Goal: Information Seeking & Learning: Learn about a topic

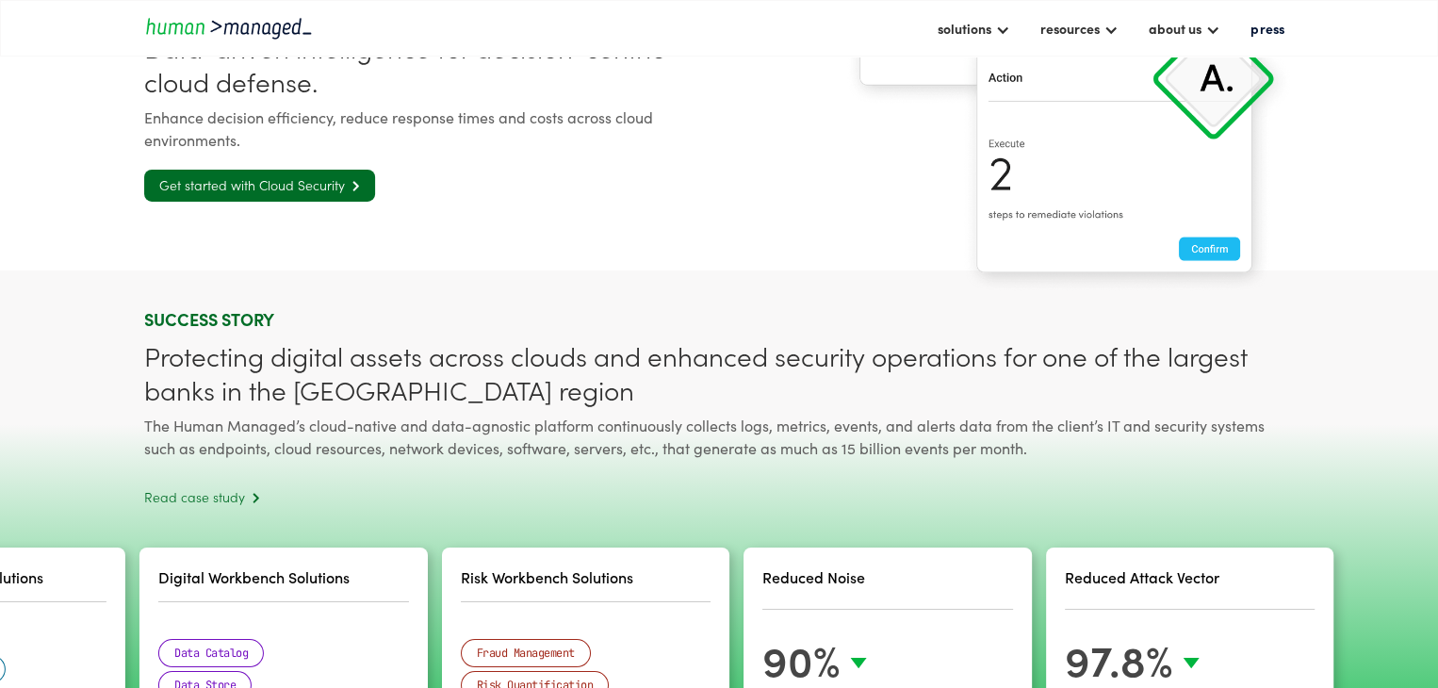
scroll to position [4802, 0]
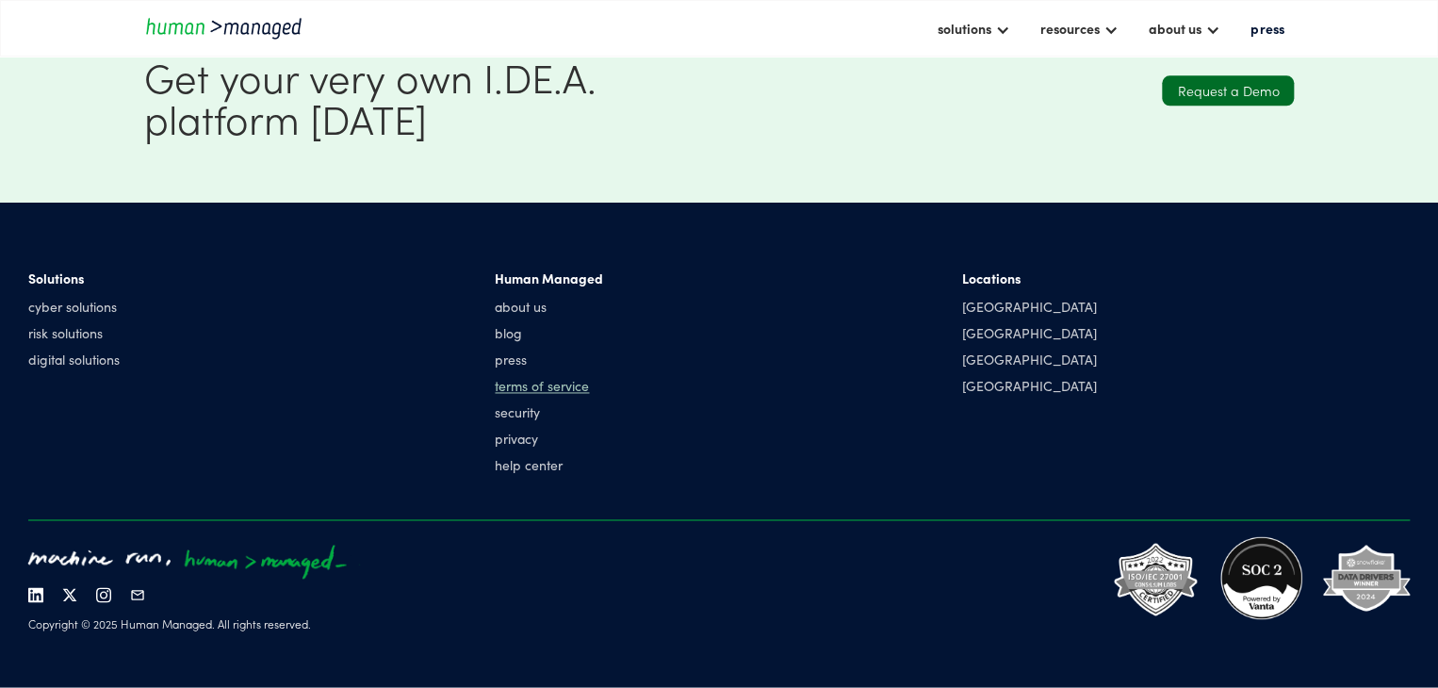
click at [521, 386] on link "terms of service" at bounding box center [549, 385] width 108 height 19
click at [526, 442] on link "privacy" at bounding box center [549, 438] width 108 height 19
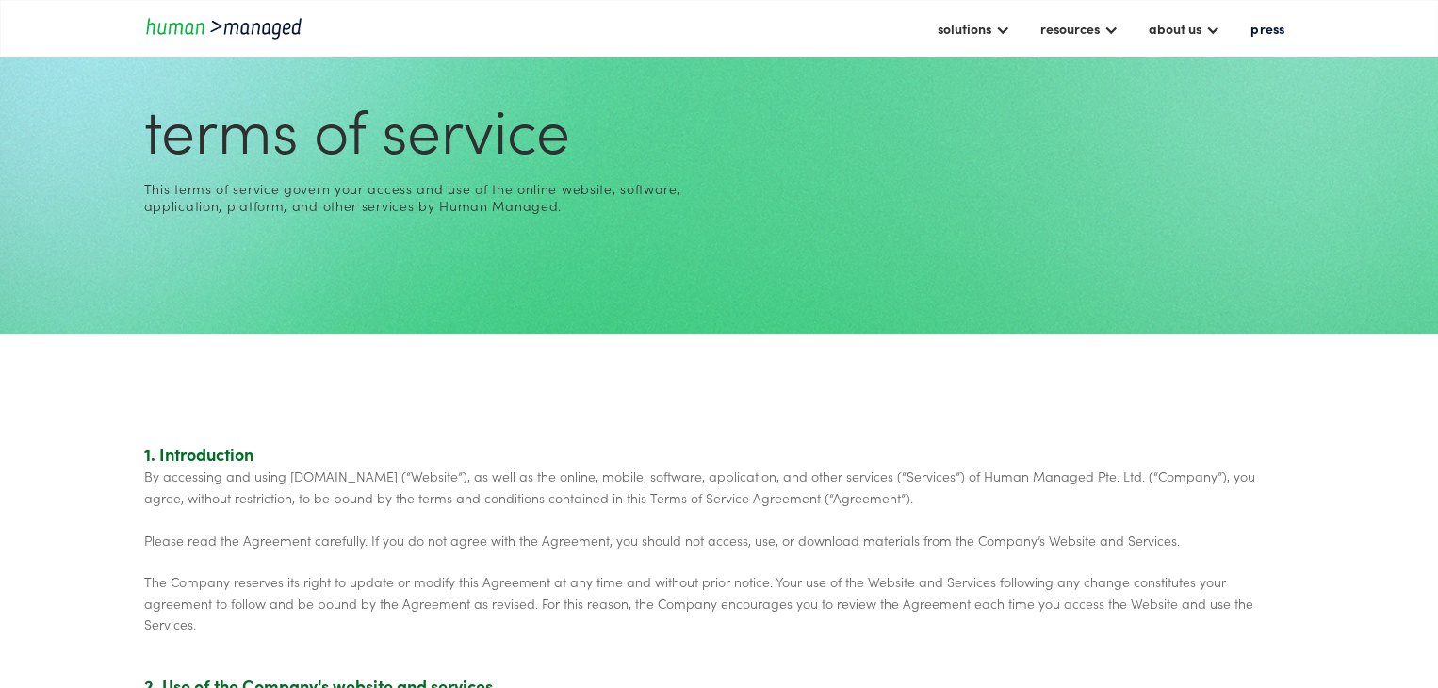
scroll to position [64, 0]
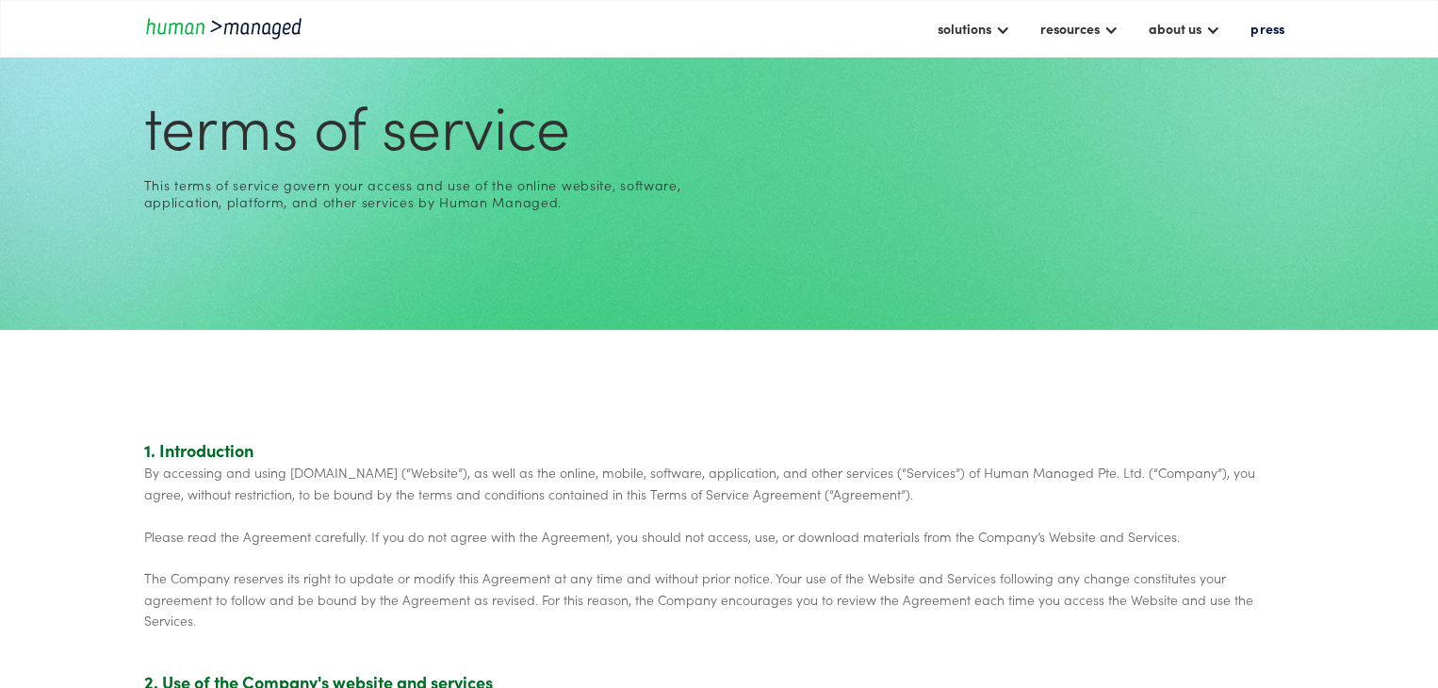
click at [1020, 471] on p "By accessing and using [DOMAIN_NAME] (“Website”), as well as the online, mobile…" at bounding box center [719, 546] width 1151 height 169
copy p "Human Managed"
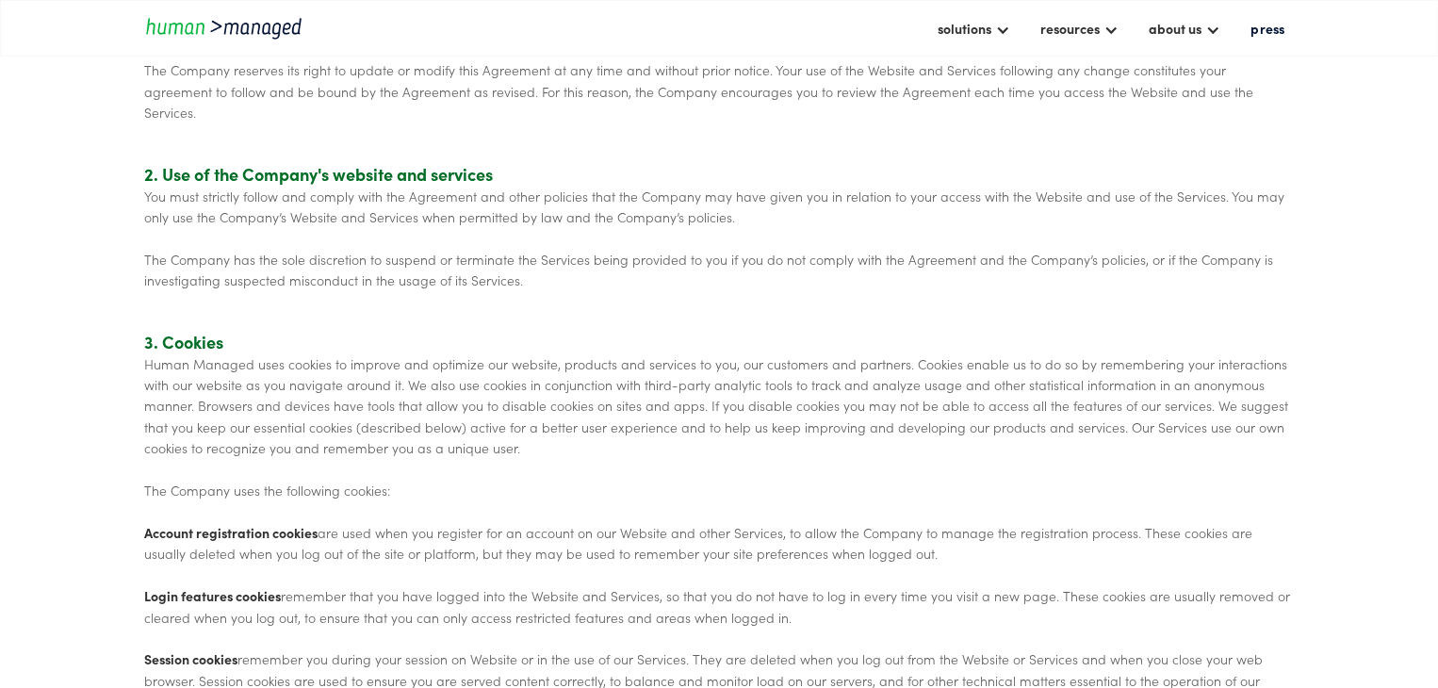
scroll to position [0, 0]
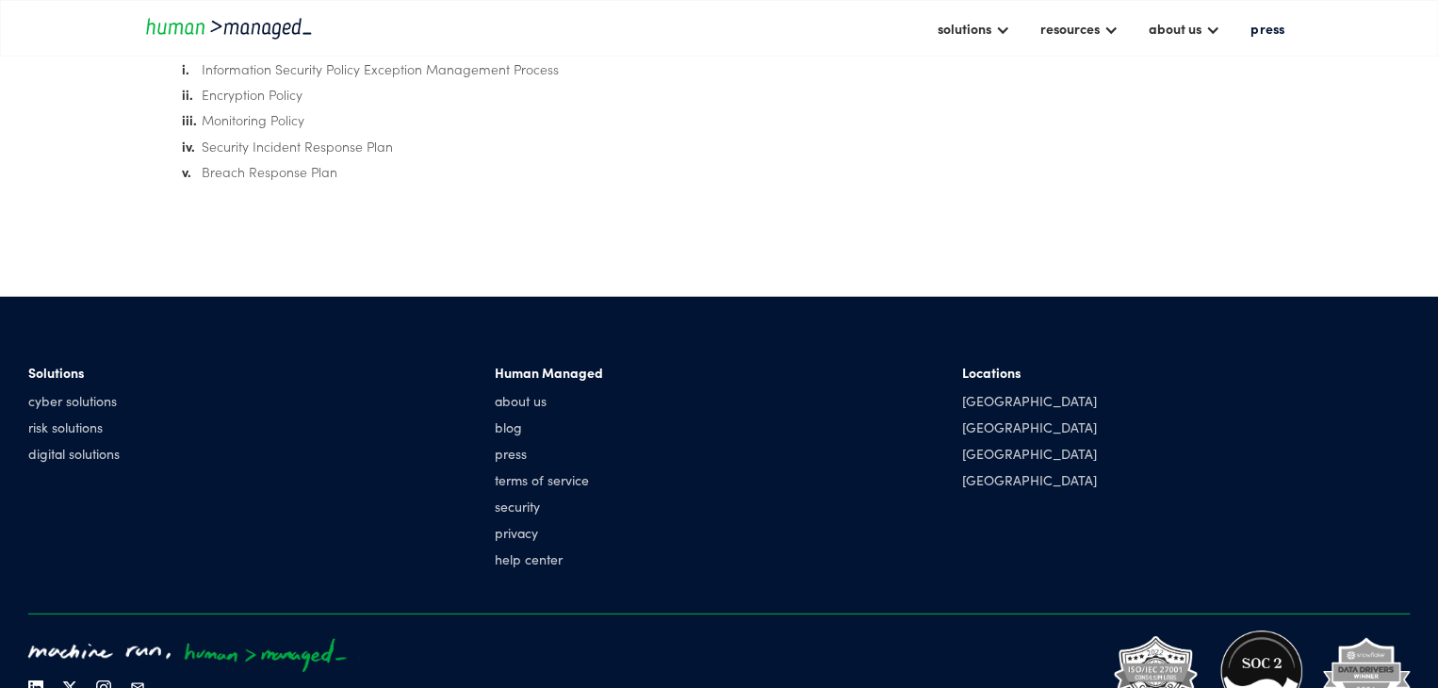
scroll to position [2340, 0]
